Goal: Book appointment/travel/reservation

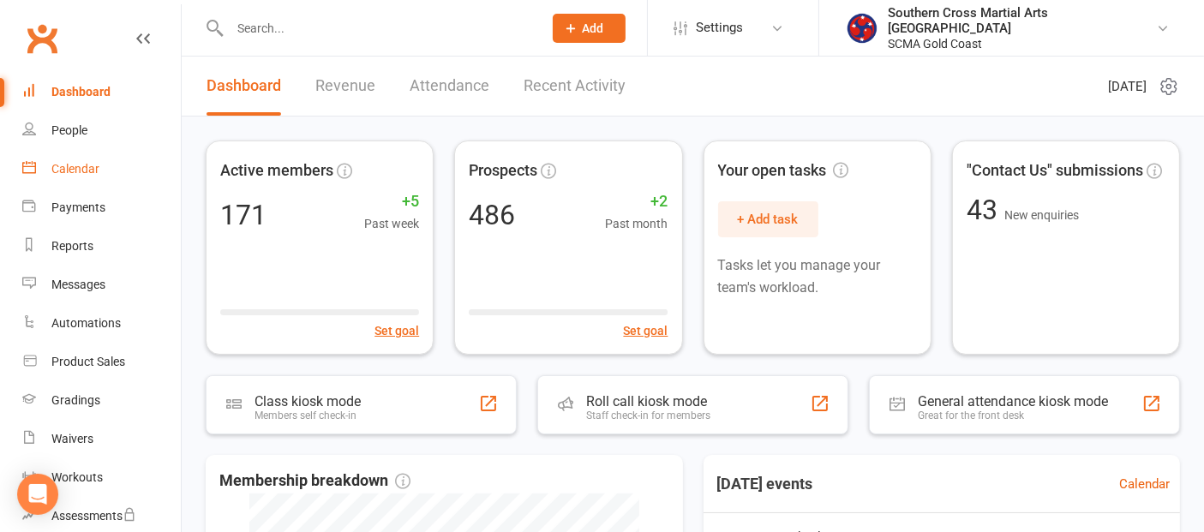
click at [70, 165] on div "Calendar" at bounding box center [75, 169] width 48 height 14
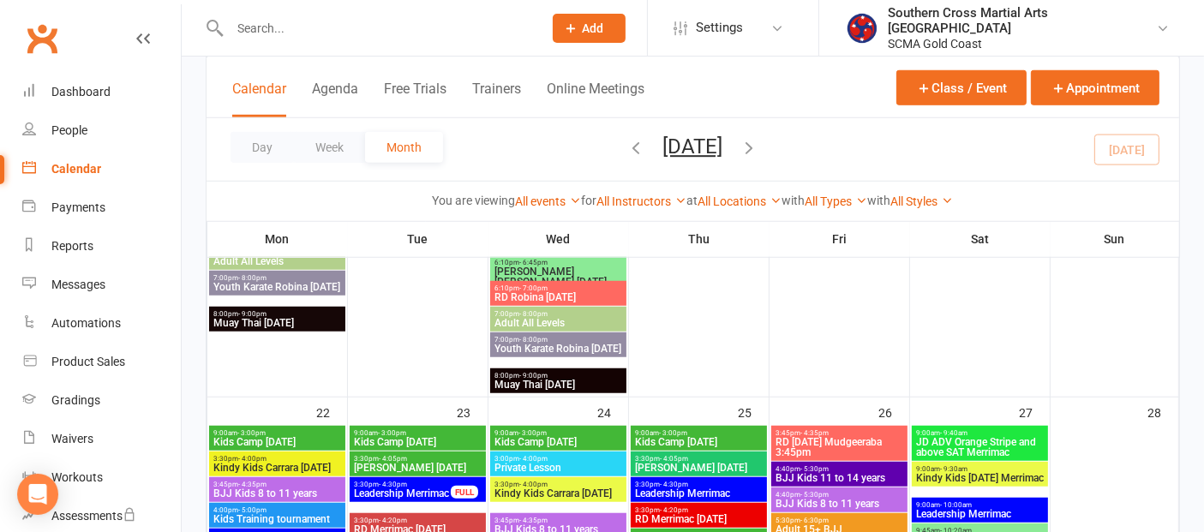
scroll to position [1333, 0]
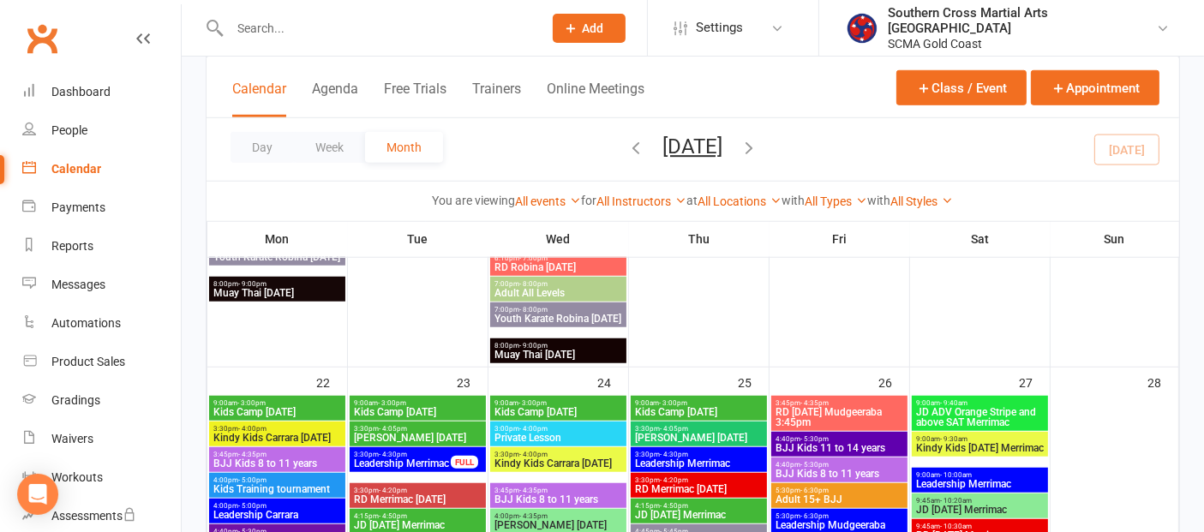
click at [314, 398] on div "9:00am - 3:00pm Kids Camp [DATE]" at bounding box center [277, 408] width 136 height 25
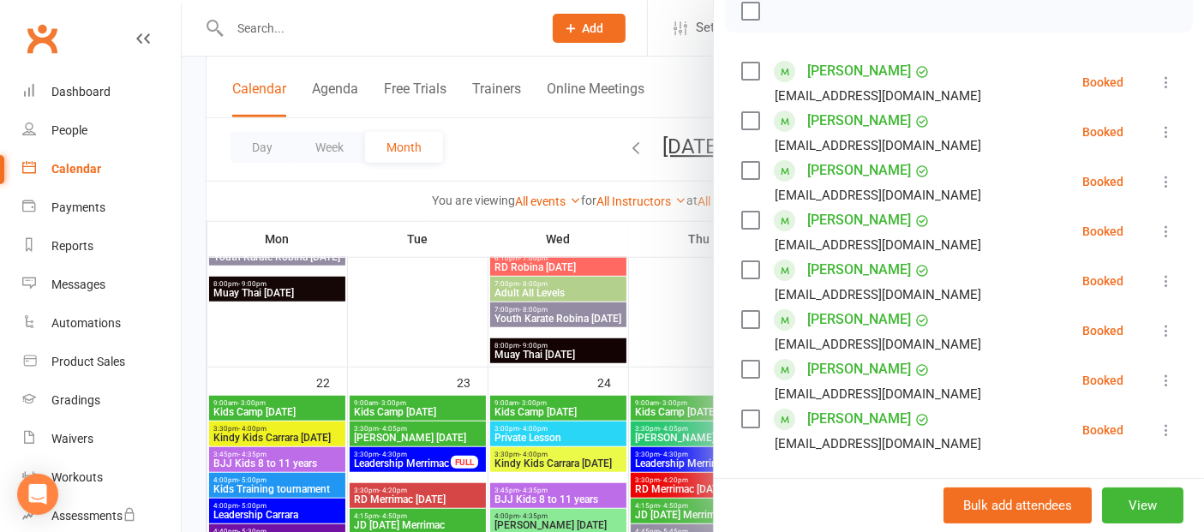
scroll to position [381, 0]
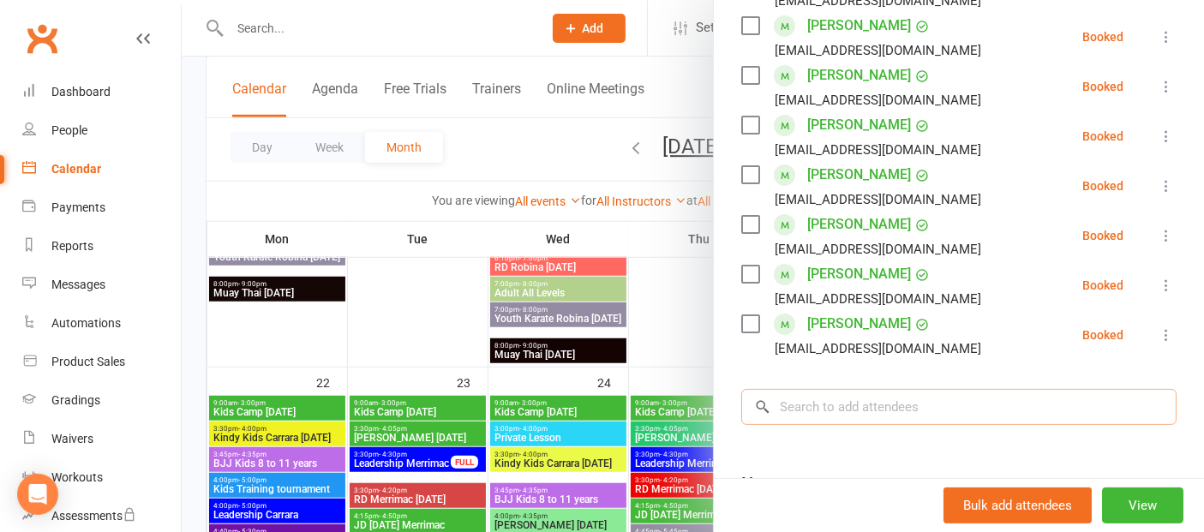
click at [840, 405] on input "search" at bounding box center [958, 407] width 435 height 36
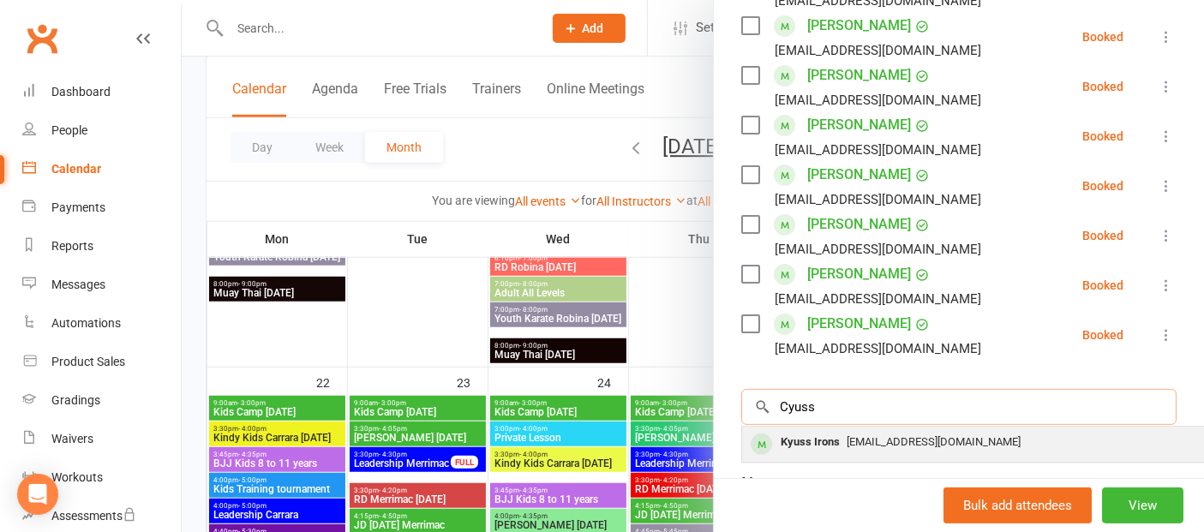
type input "Cyuss"
click at [847, 436] on span "[EMAIL_ADDRESS][DOMAIN_NAME]" at bounding box center [934, 441] width 174 height 13
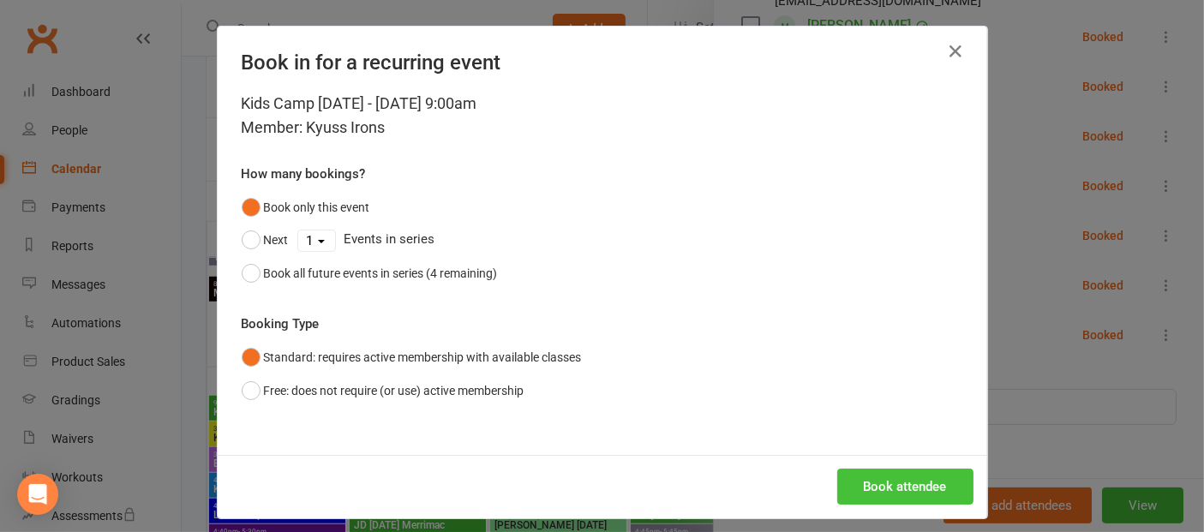
click at [875, 490] on button "Book attendee" at bounding box center [905, 487] width 136 height 36
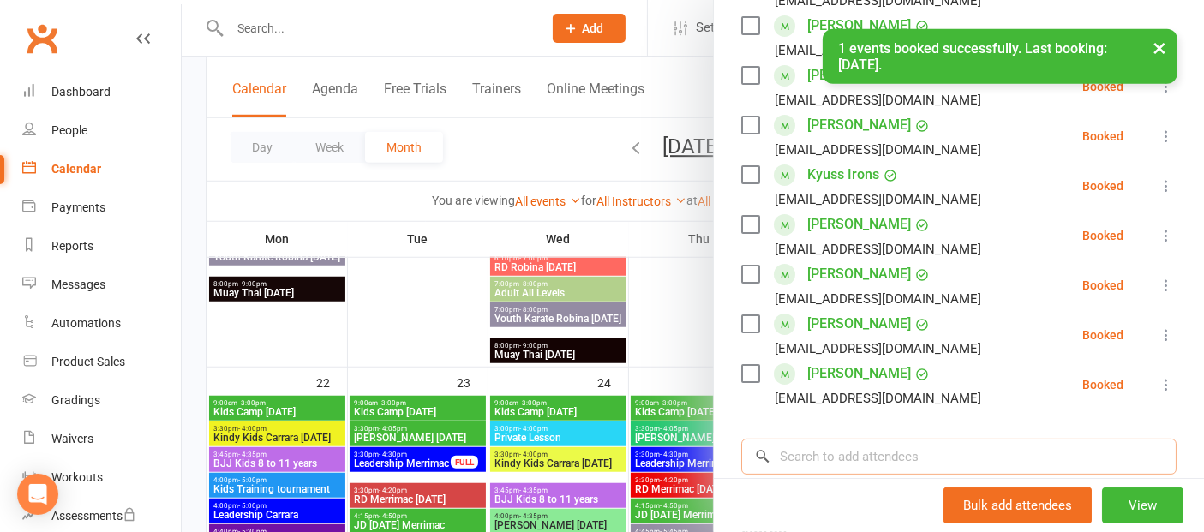
click at [843, 454] on input "search" at bounding box center [958, 457] width 435 height 36
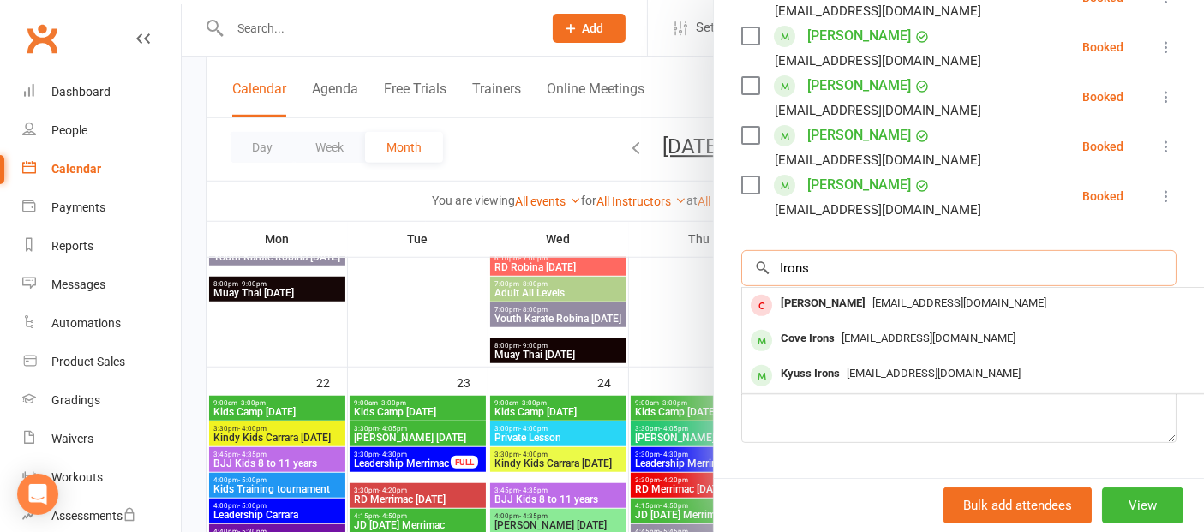
scroll to position [571, 0]
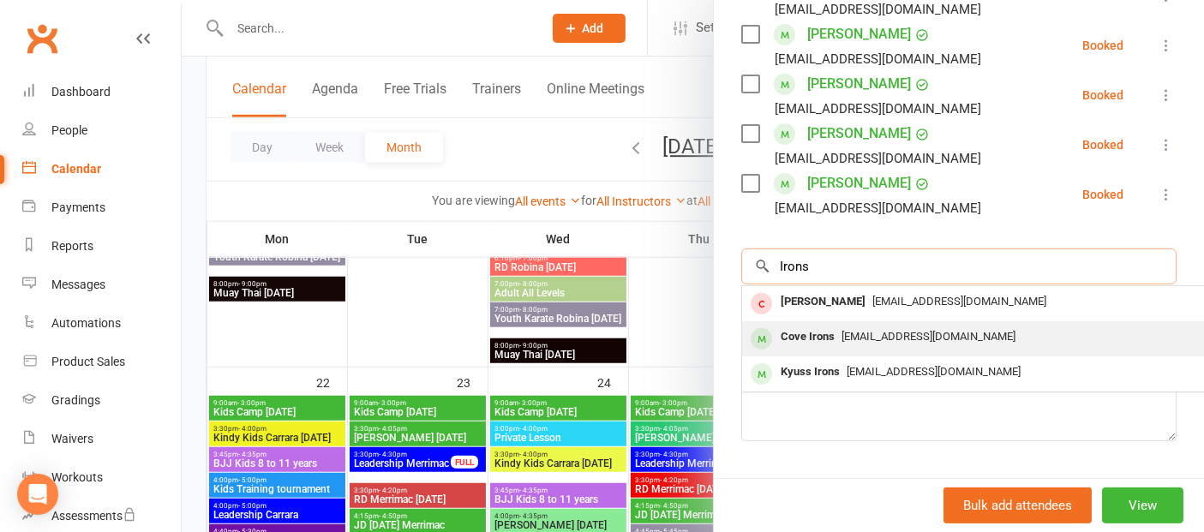
type input "Irons"
click at [870, 344] on div "[EMAIL_ADDRESS][DOMAIN_NAME]" at bounding box center [998, 337] width 499 height 25
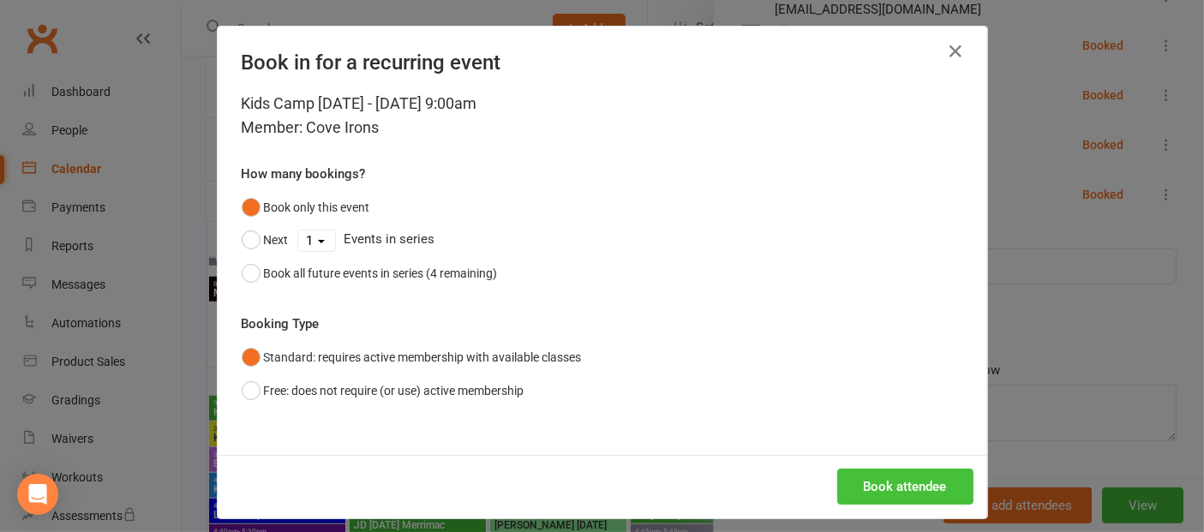
click at [876, 483] on button "Book attendee" at bounding box center [905, 487] width 136 height 36
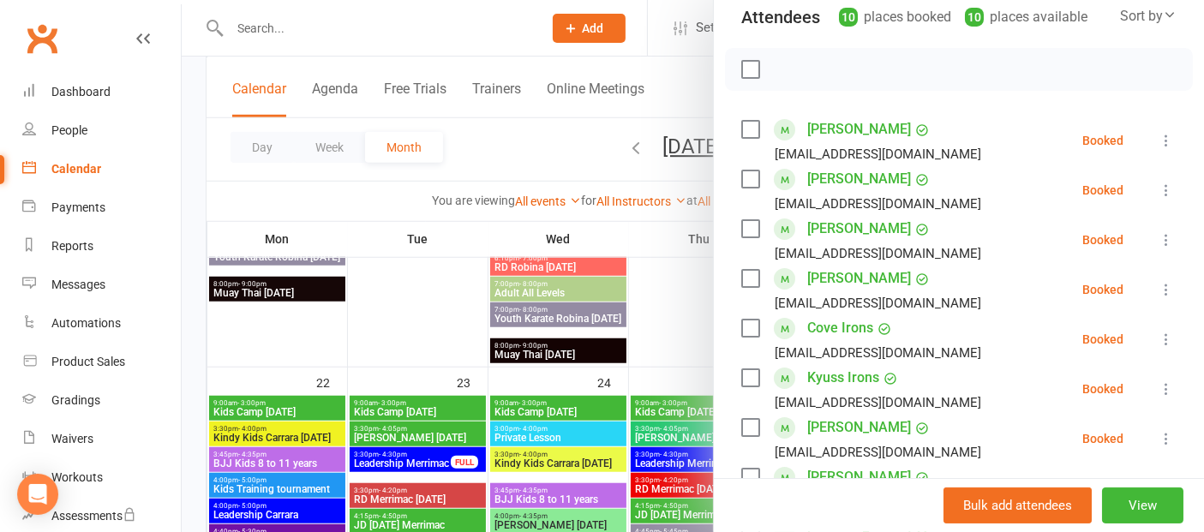
scroll to position [335, 0]
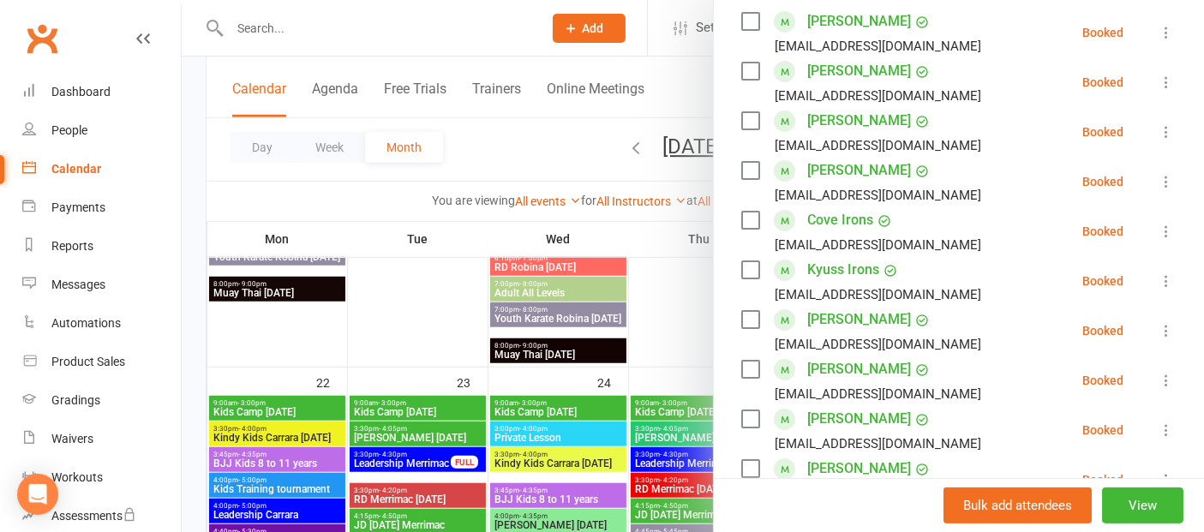
click at [406, 294] on div at bounding box center [693, 266] width 1023 height 532
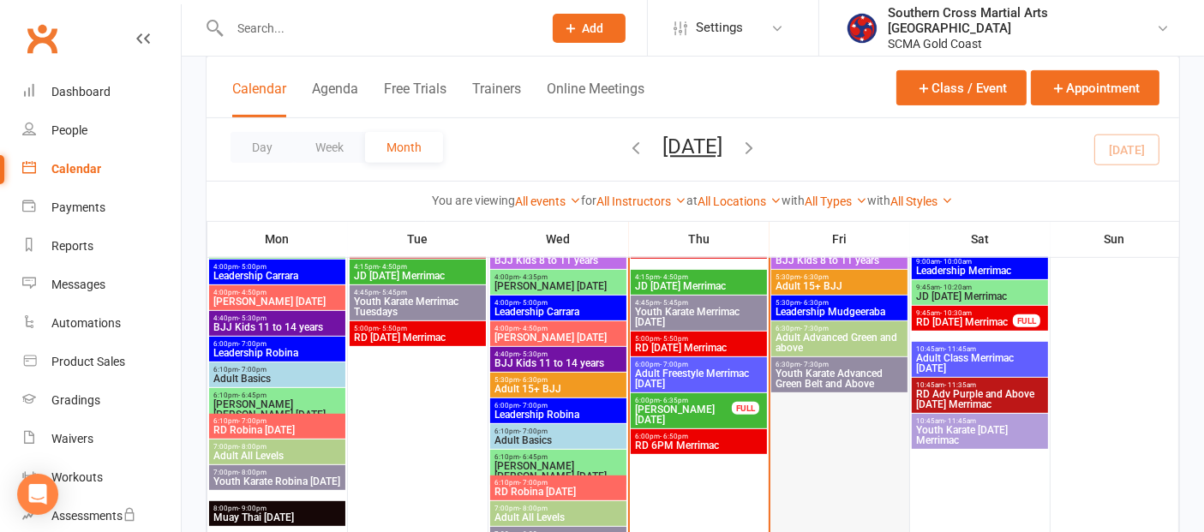
scroll to position [666, 0]
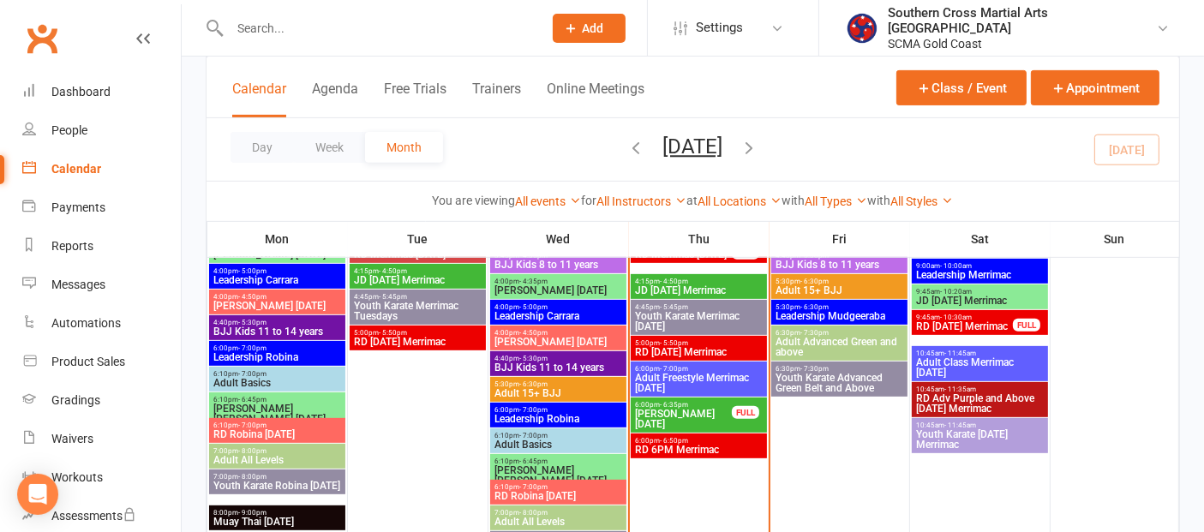
click at [705, 378] on span "Adult Freestyle Merrimac [DATE]" at bounding box center [698, 383] width 129 height 21
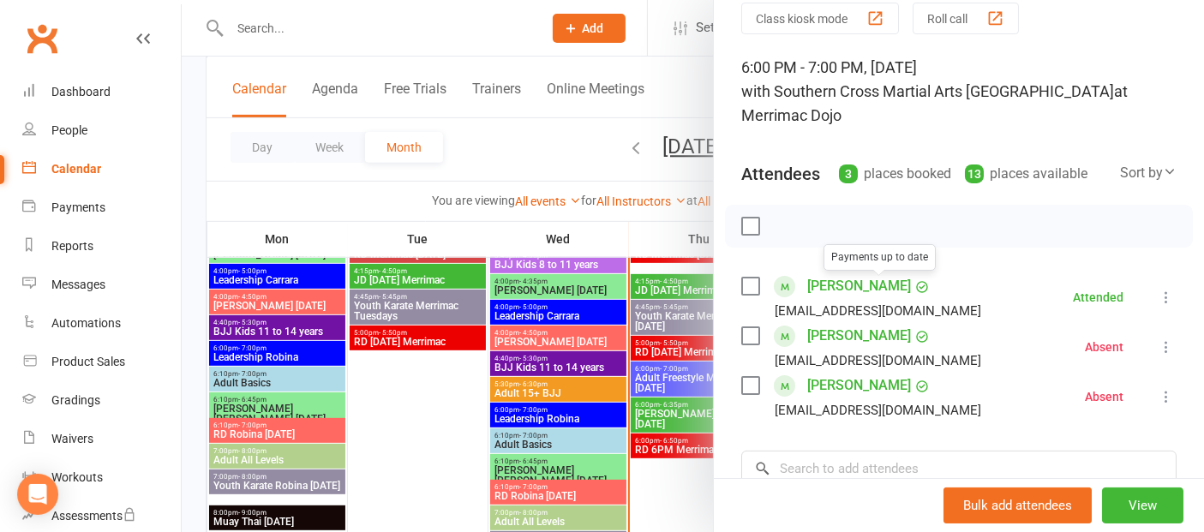
scroll to position [190, 0]
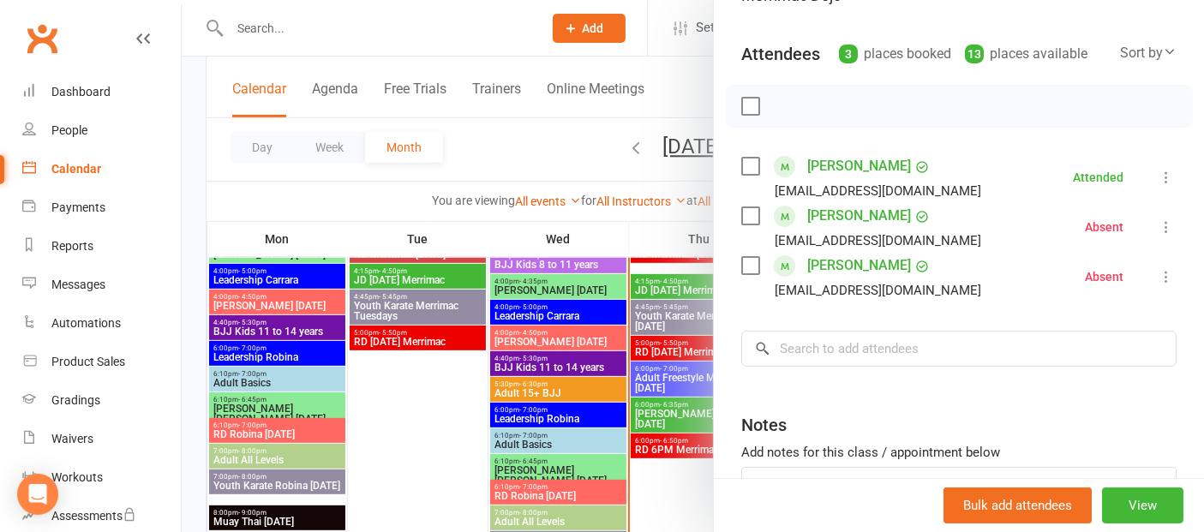
click at [687, 471] on div at bounding box center [693, 266] width 1023 height 532
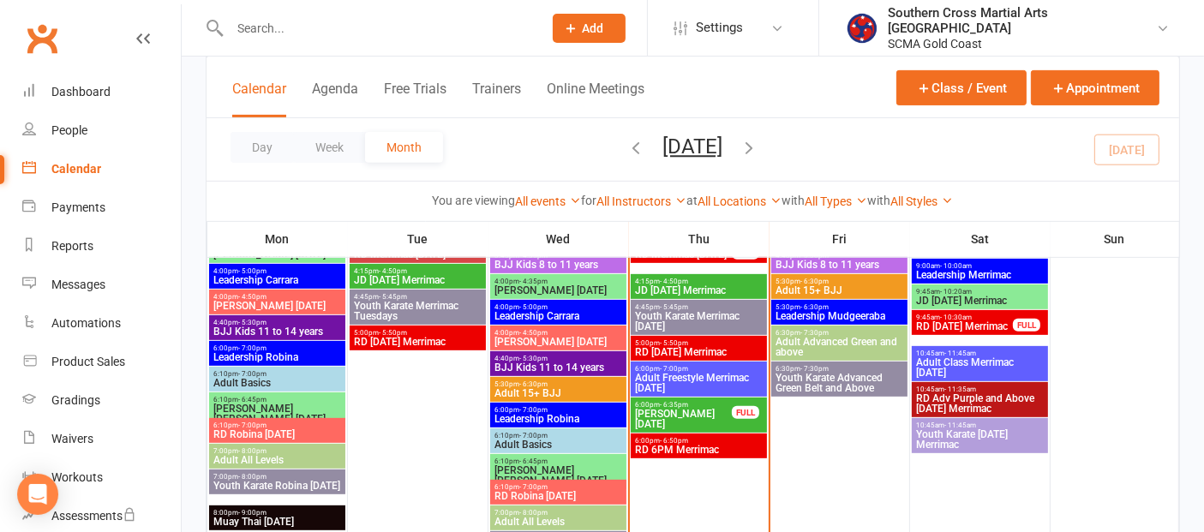
click at [690, 321] on span "Youth Karate Merrimac [DATE]" at bounding box center [698, 321] width 129 height 21
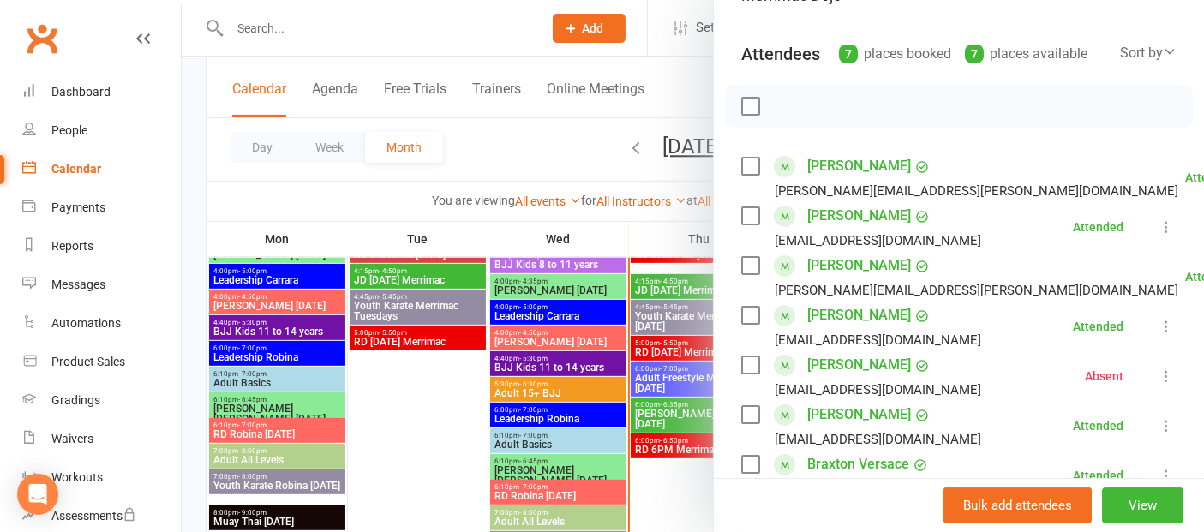
click at [363, 197] on div at bounding box center [693, 266] width 1023 height 532
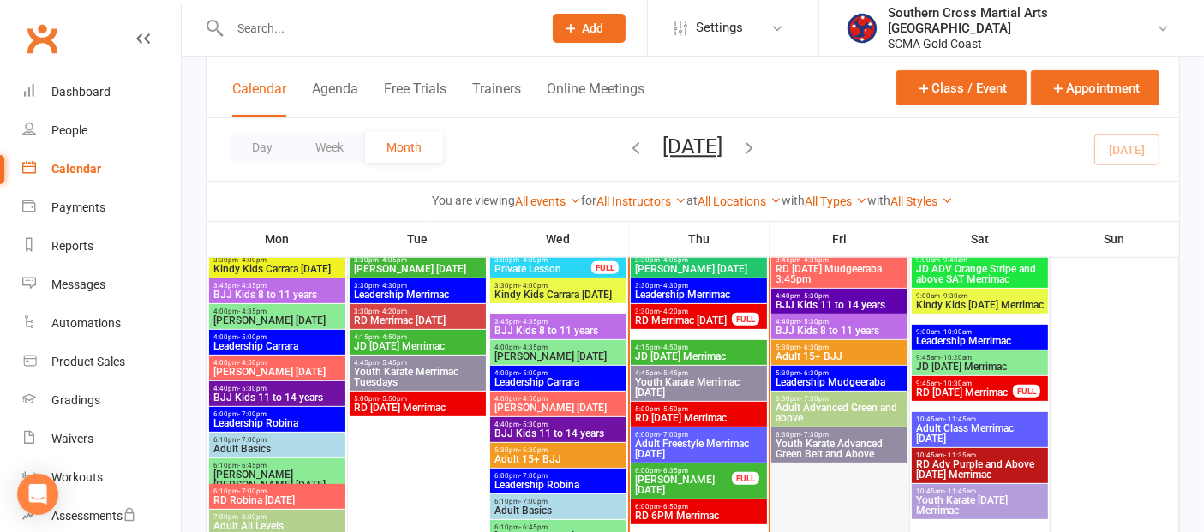
scroll to position [571, 0]
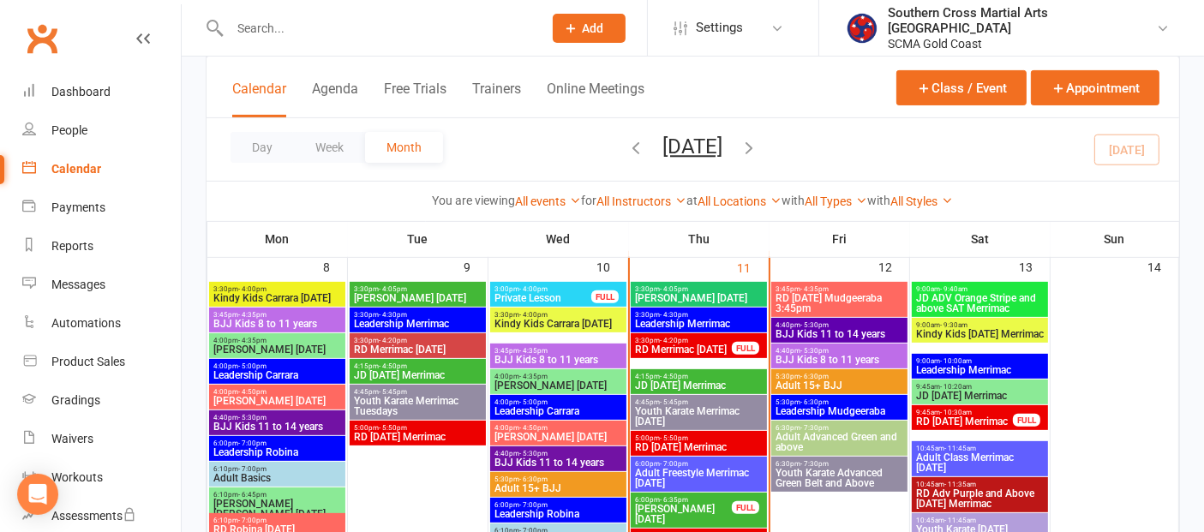
click at [837, 299] on span "RD [DATE] Mudgeeraba 3:45pm" at bounding box center [839, 303] width 129 height 21
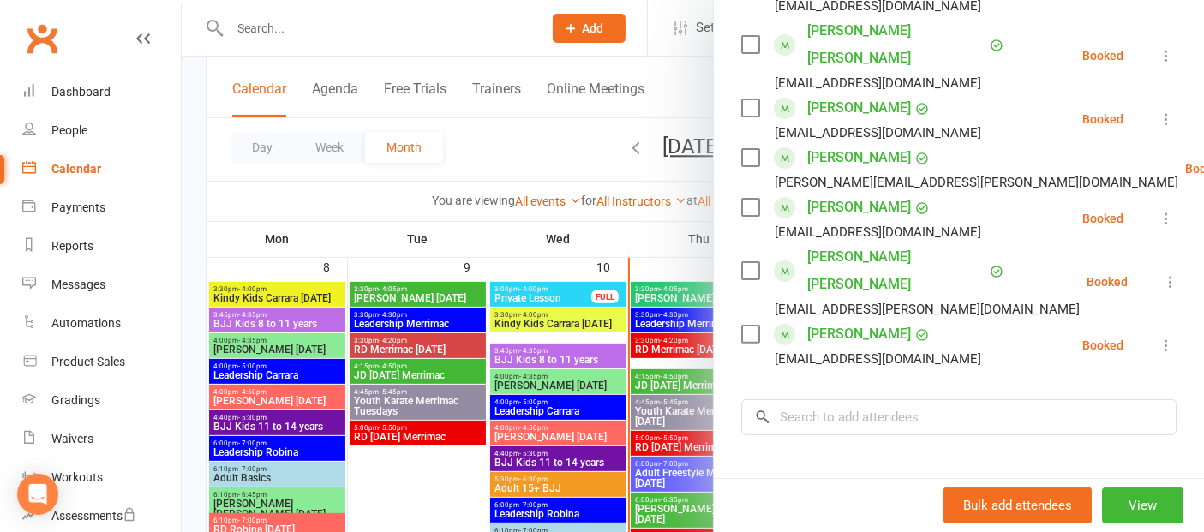
scroll to position [476, 0]
click at [850, 320] on link "[PERSON_NAME]" at bounding box center [859, 333] width 104 height 27
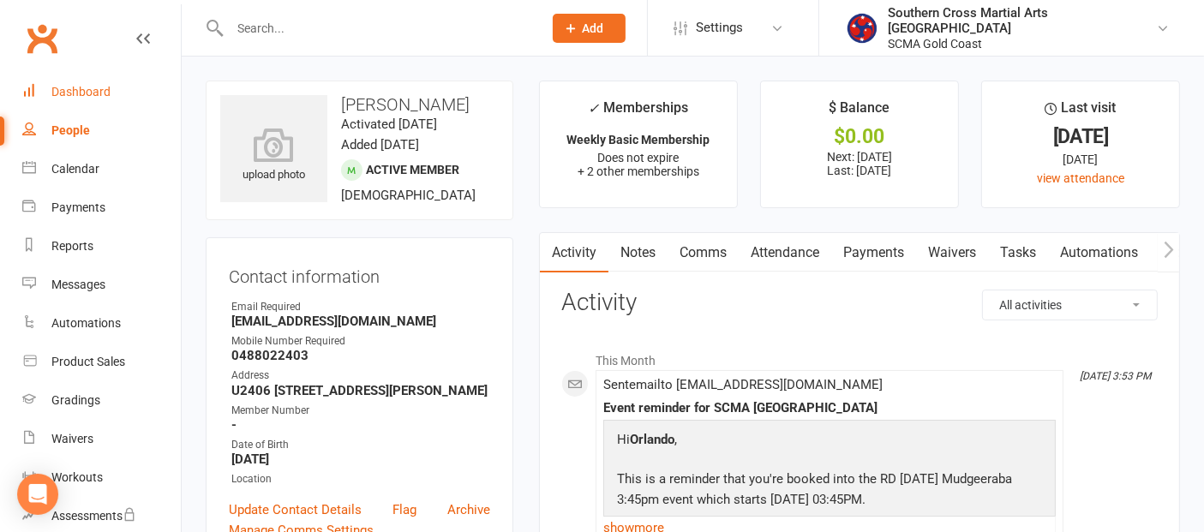
click at [64, 86] on div "Dashboard" at bounding box center [80, 92] width 59 height 14
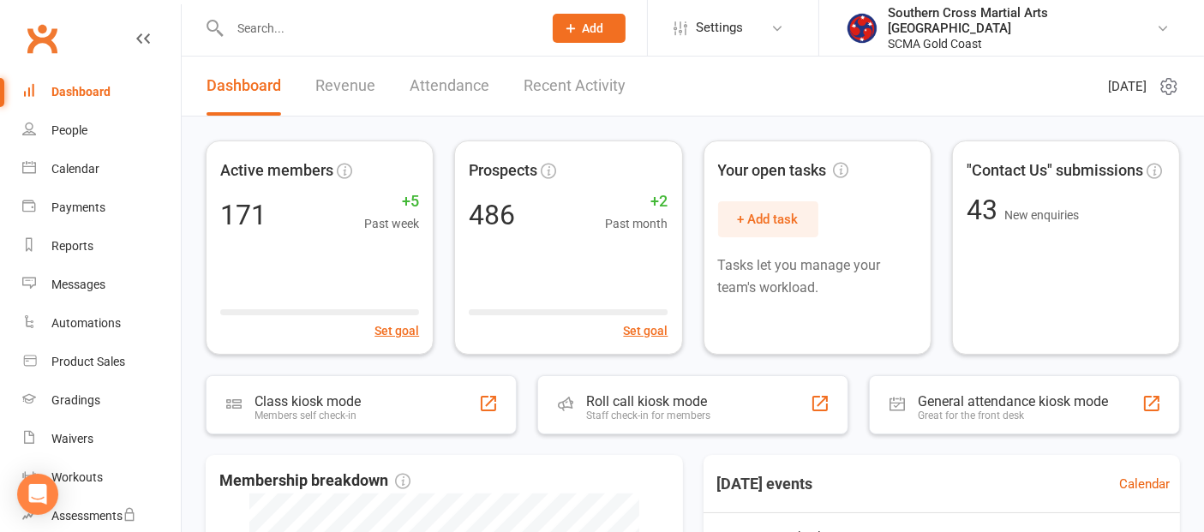
click at [575, 92] on link "Recent Activity" at bounding box center [575, 86] width 102 height 59
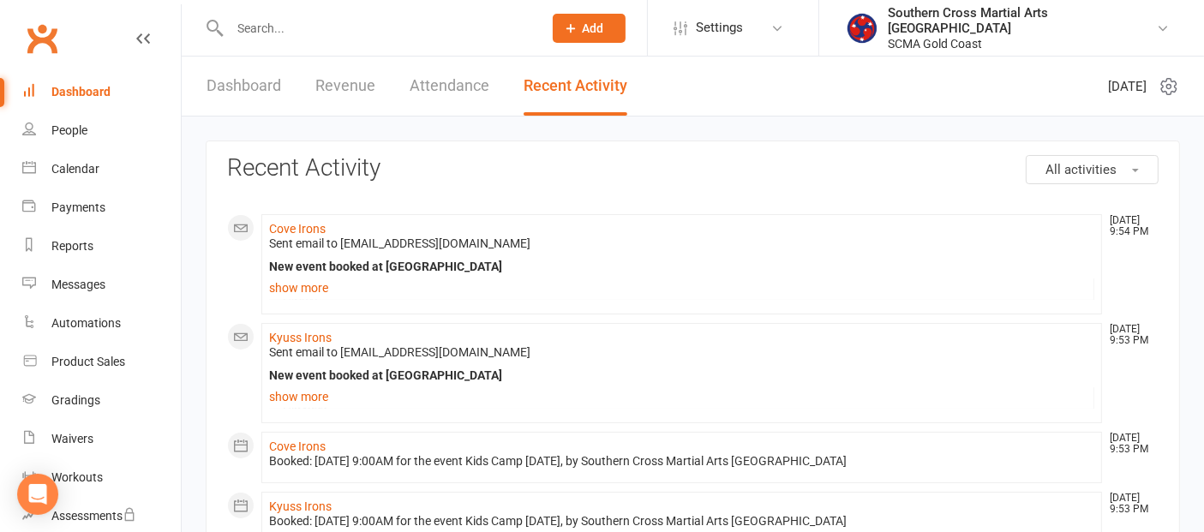
click at [322, 84] on link "Revenue" at bounding box center [345, 86] width 60 height 59
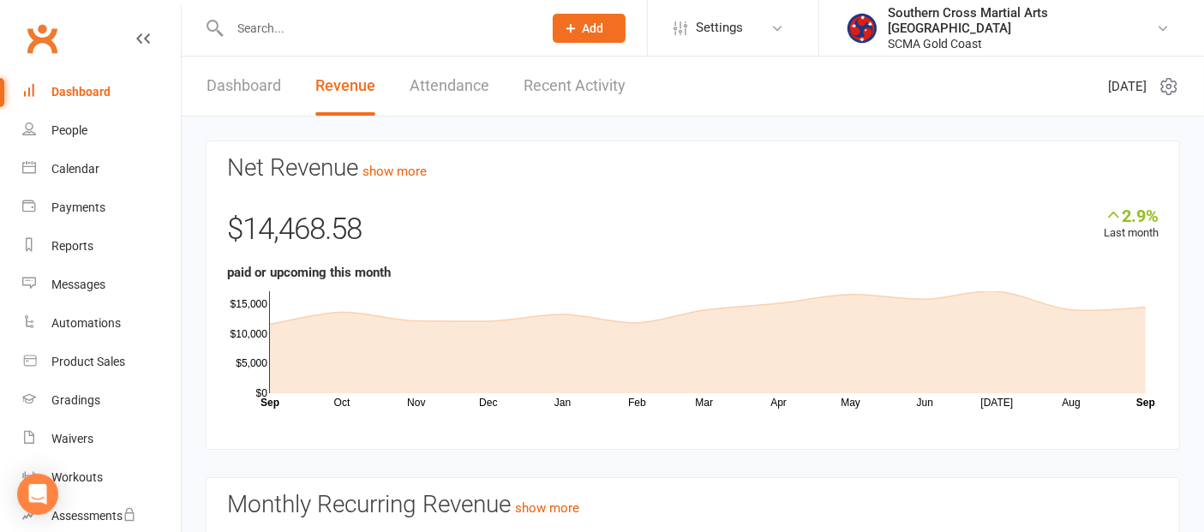
click at [251, 83] on link "Dashboard" at bounding box center [244, 86] width 75 height 59
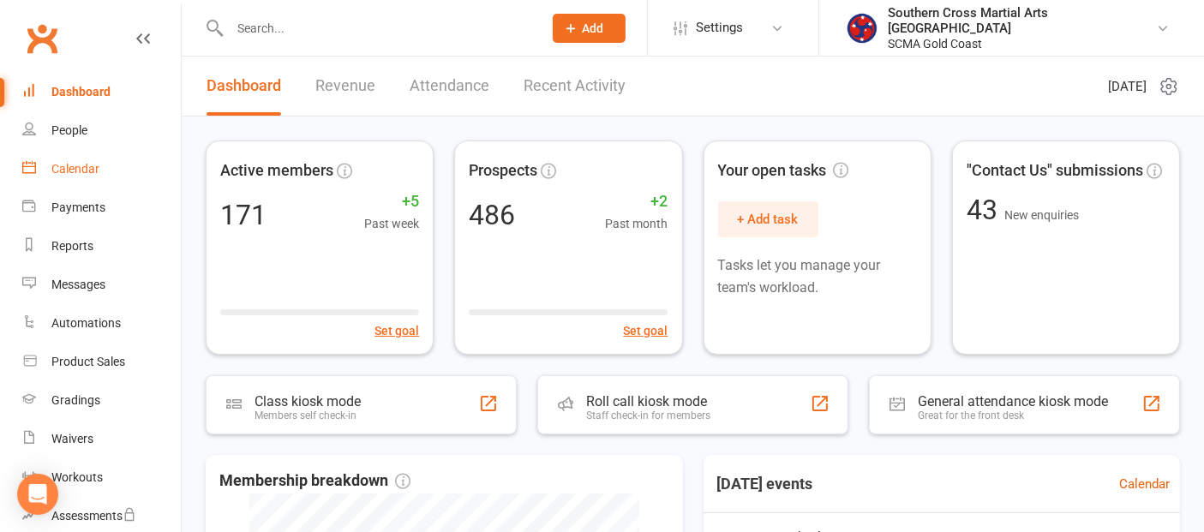
click at [78, 166] on div "Calendar" at bounding box center [75, 169] width 48 height 14
